Goal: Information Seeking & Learning: Learn about a topic

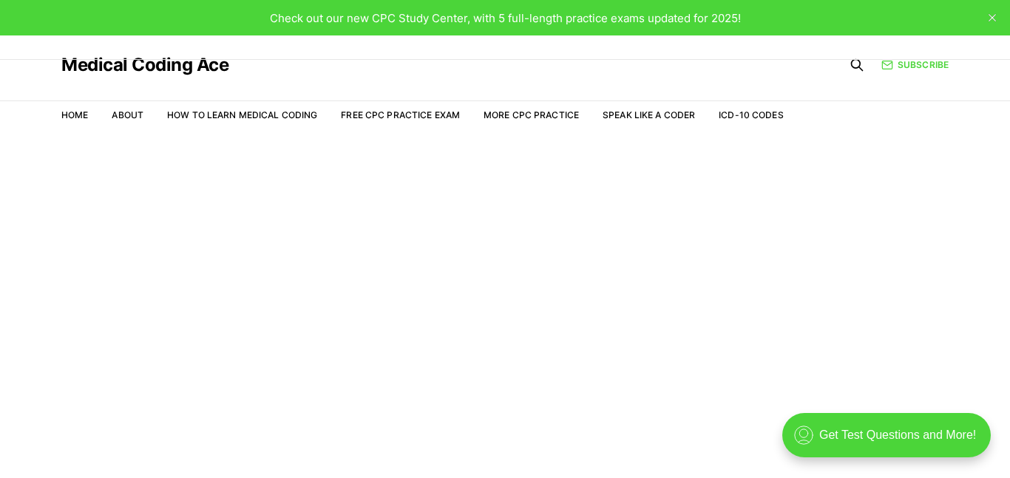
scroll to position [35, 0]
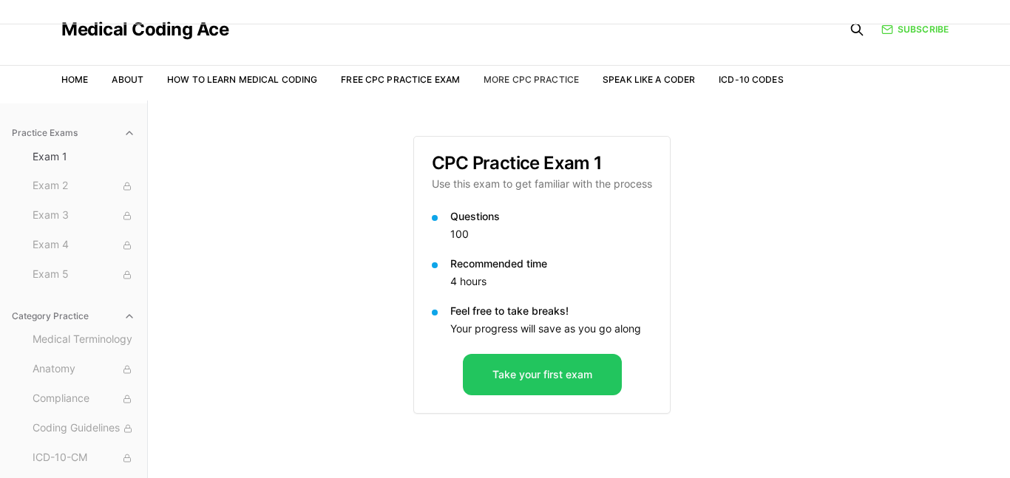
click at [561, 78] on link "More CPC Practice" at bounding box center [531, 79] width 95 height 11
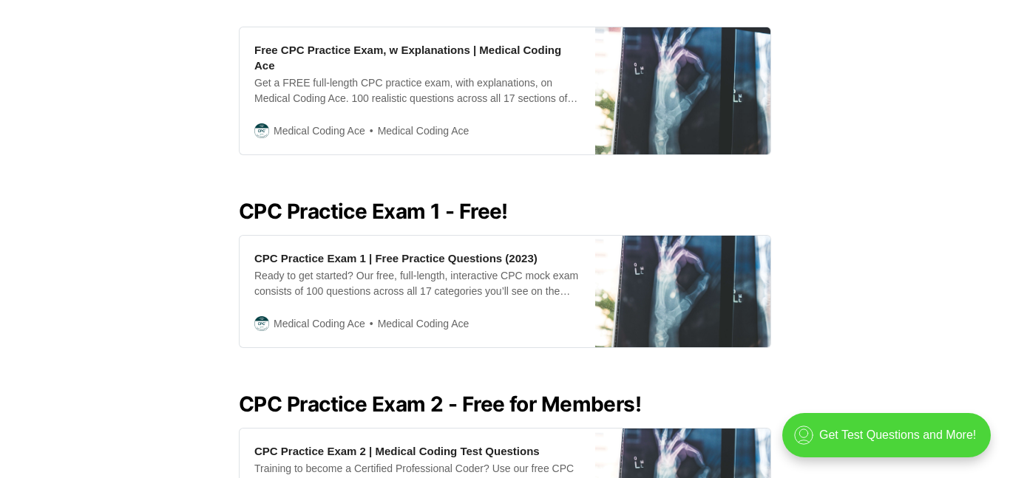
scroll to position [499, 0]
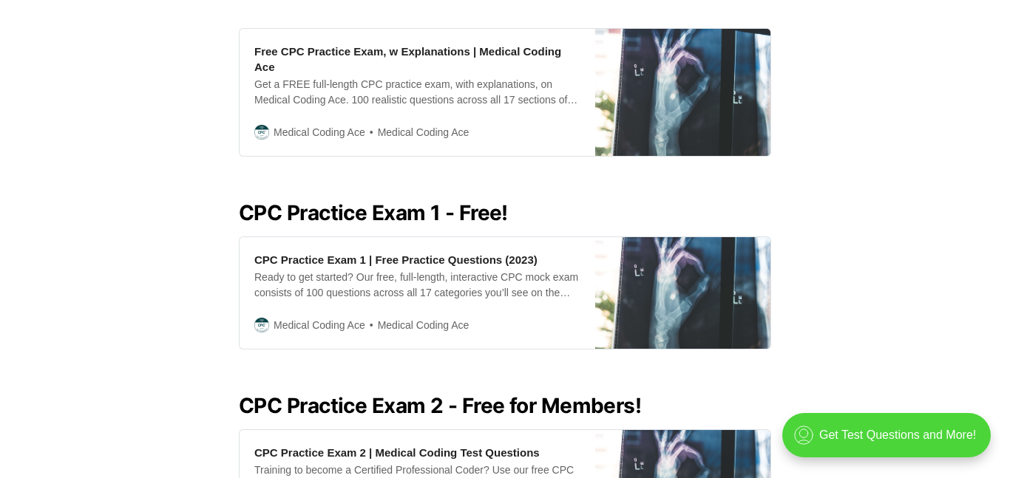
click at [561, 78] on div "Get a FREE full-length CPC practice exam, with explanations, on Medical Coding …" at bounding box center [417, 92] width 326 height 31
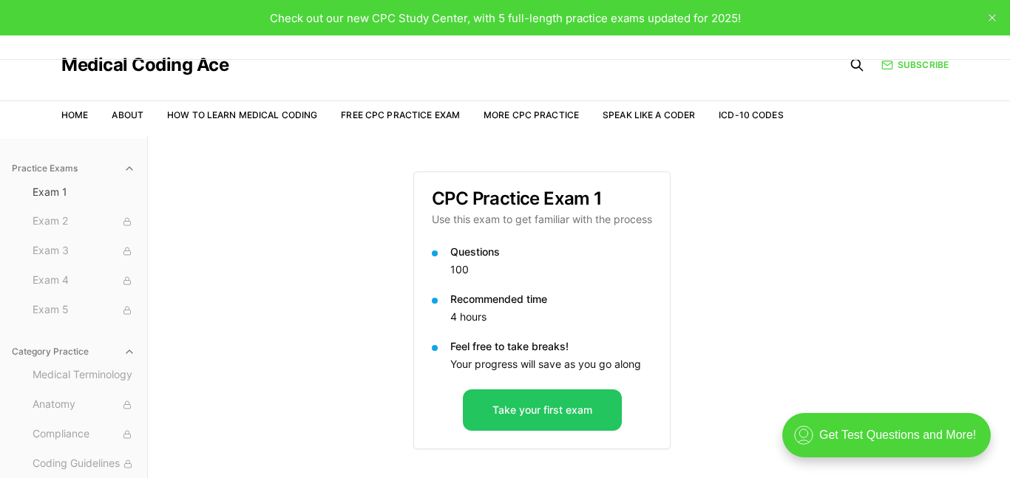
scroll to position [136, 0]
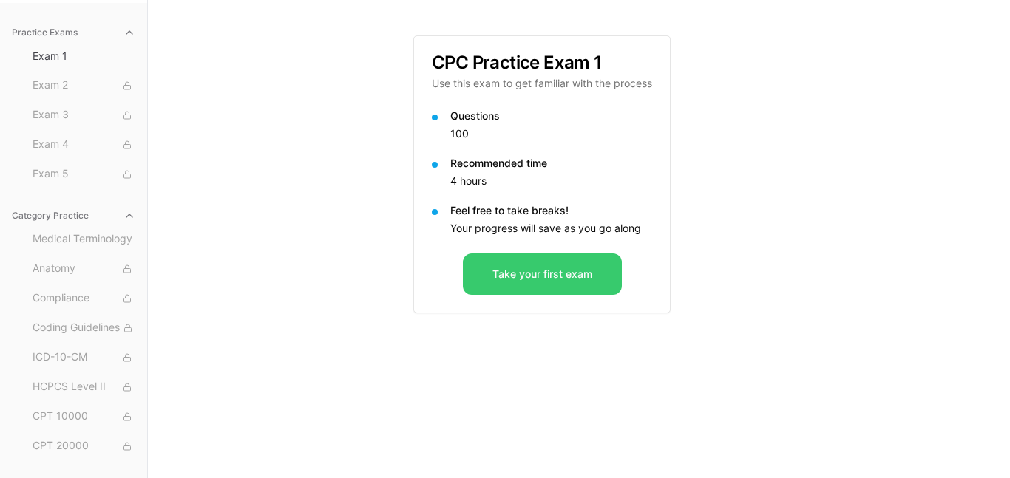
click at [545, 290] on button "Take your first exam" at bounding box center [542, 274] width 159 height 41
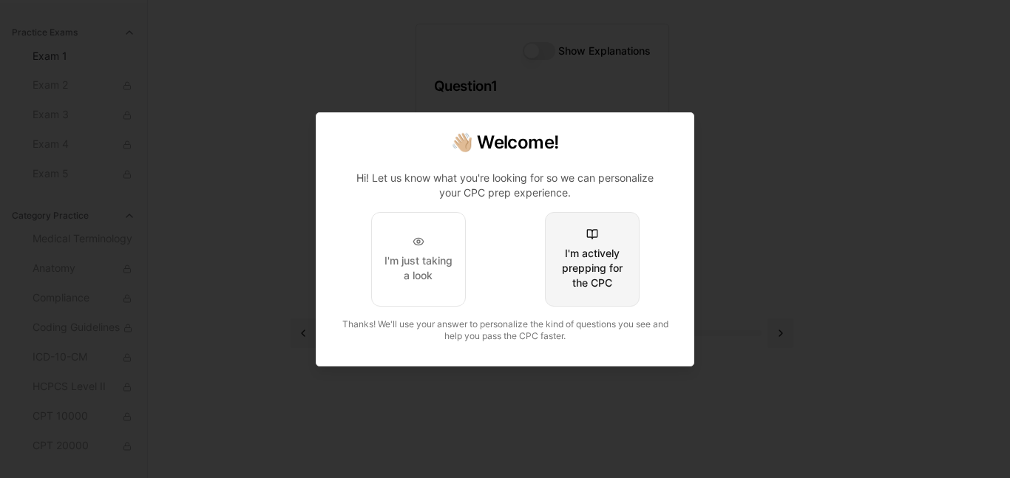
click at [556, 263] on button "I'm actively prepping for the CPC" at bounding box center [592, 259] width 95 height 95
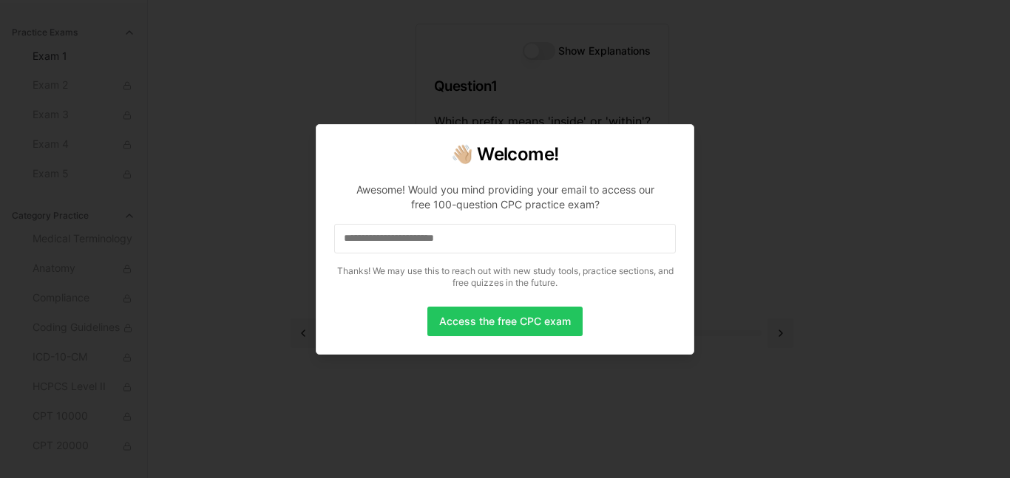
click at [913, 427] on div at bounding box center [505, 239] width 1010 height 478
